Goal: Information Seeking & Learning: Understand process/instructions

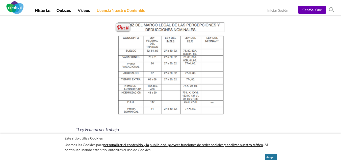
scroll to position [656, 0]
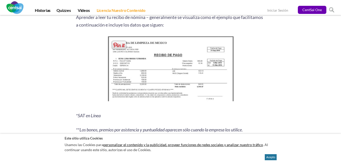
click at [140, 85] on img at bounding box center [170, 70] width 129 height 70
click at [119, 46] on span at bounding box center [119, 45] width 16 height 10
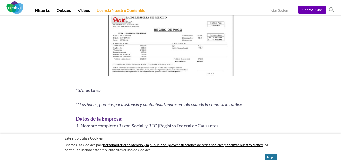
scroll to position [656, 0]
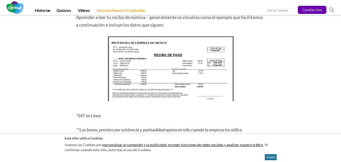
click at [142, 72] on img at bounding box center [170, 70] width 129 height 70
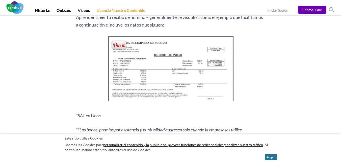
click at [118, 41] on span at bounding box center [119, 45] width 16 height 10
click at [211, 68] on img at bounding box center [170, 70] width 129 height 70
click at [112, 44] on span at bounding box center [119, 45] width 16 height 10
